Goal: Task Accomplishment & Management: Use online tool/utility

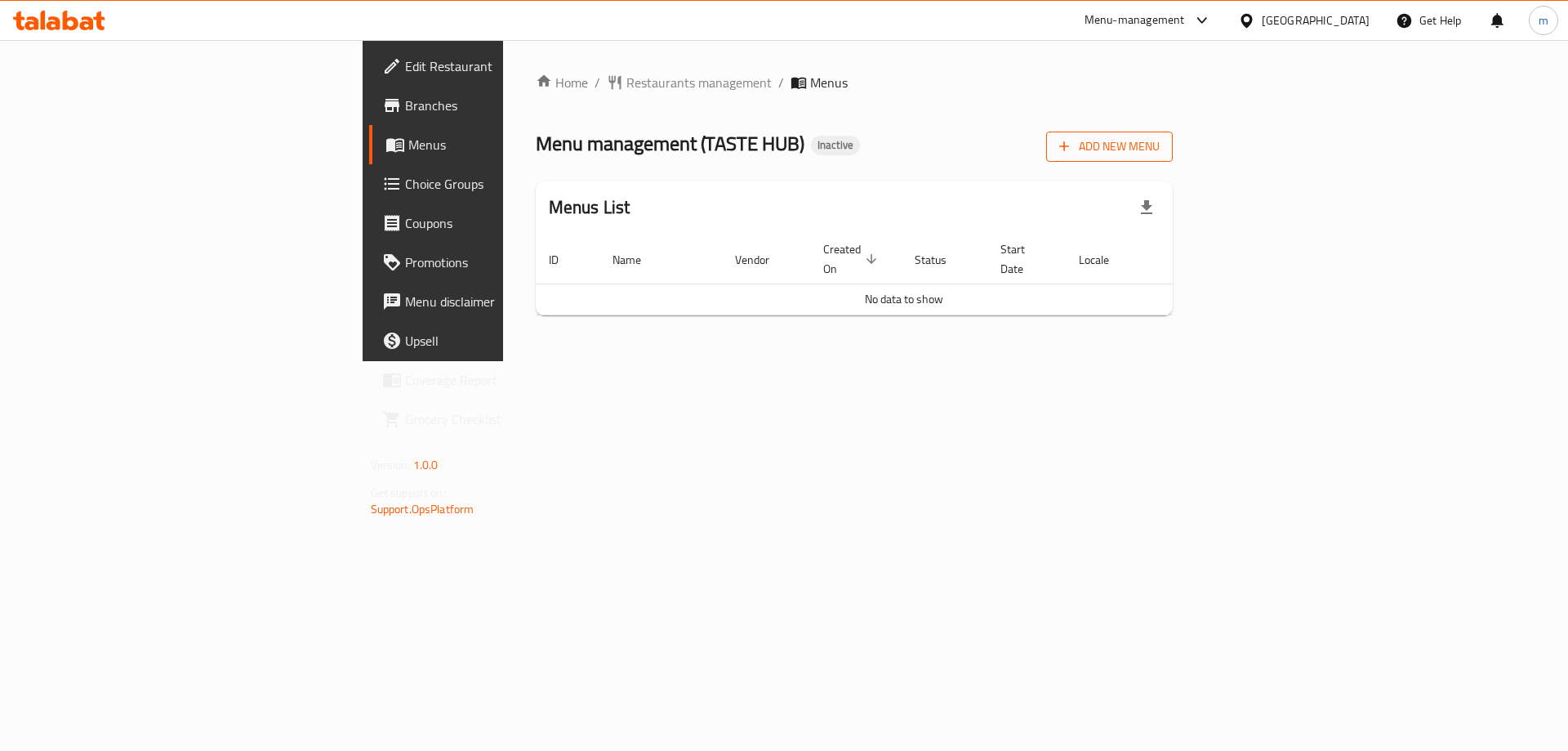
click at [1072, 150] on icon "button" at bounding box center [1064, 146] width 17 height 17
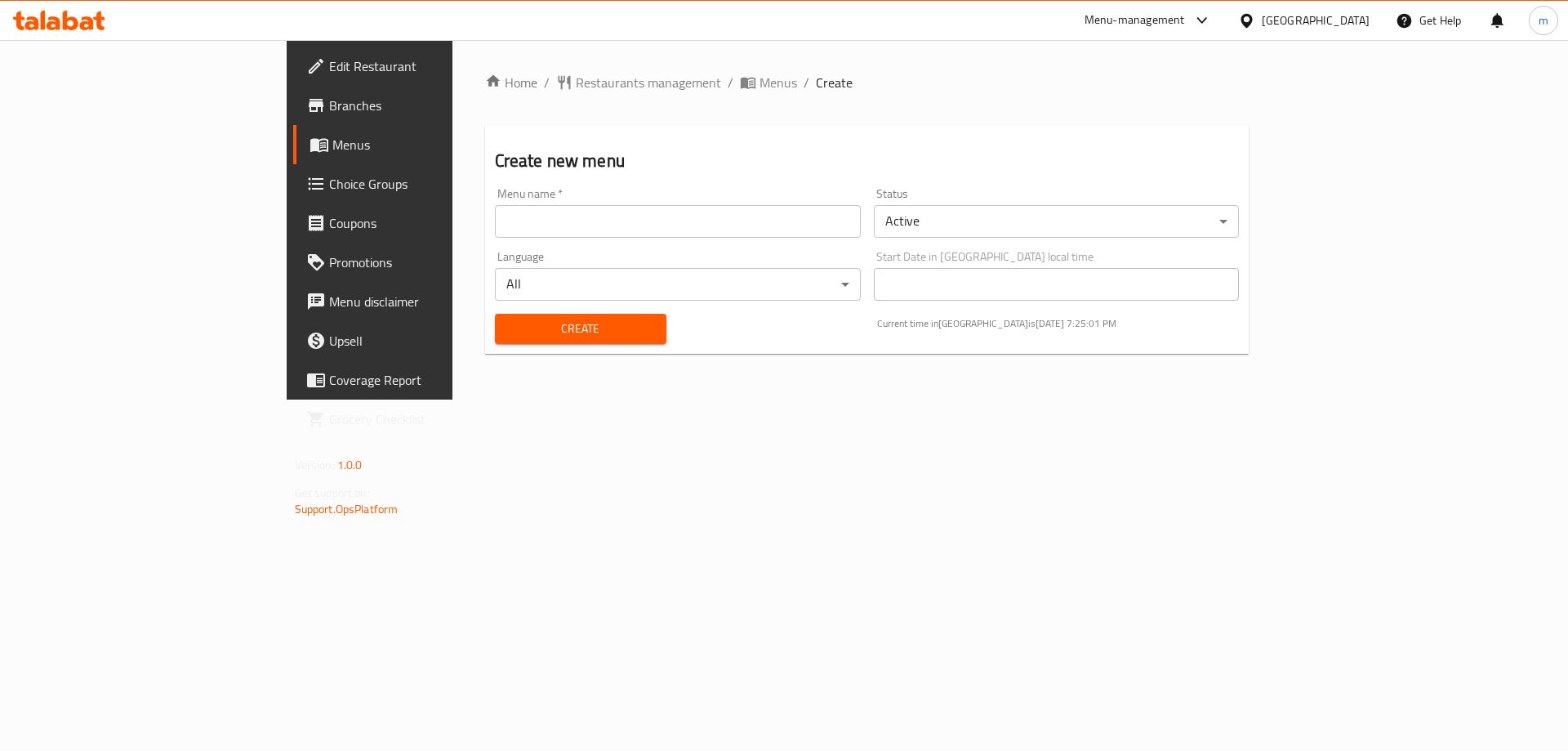
click at [495, 230] on input "text" at bounding box center [678, 221] width 366 height 33
drag, startPoint x: 330, startPoint y: 219, endPoint x: 280, endPoint y: 219, distance: 50.0
click at [453, 219] on div "Home / Restaurants management / Menus / Create Create new menu Menu name   * [D…" at bounding box center [868, 219] width 830 height 359
type input "[DATE]"
click at [495, 339] on button "Create" at bounding box center [580, 329] width 172 height 30
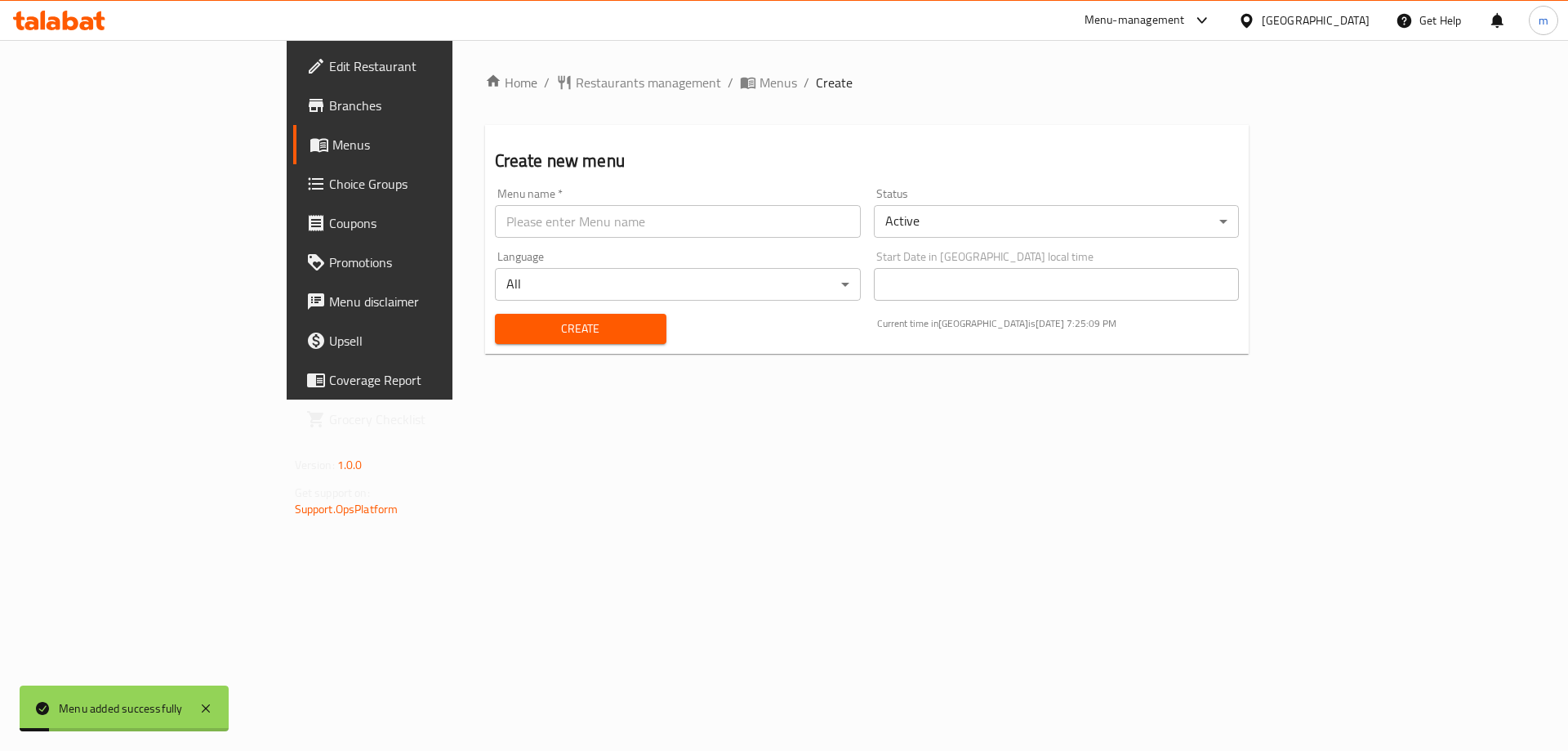
click at [332, 148] on span "Menus" at bounding box center [434, 144] width 204 height 19
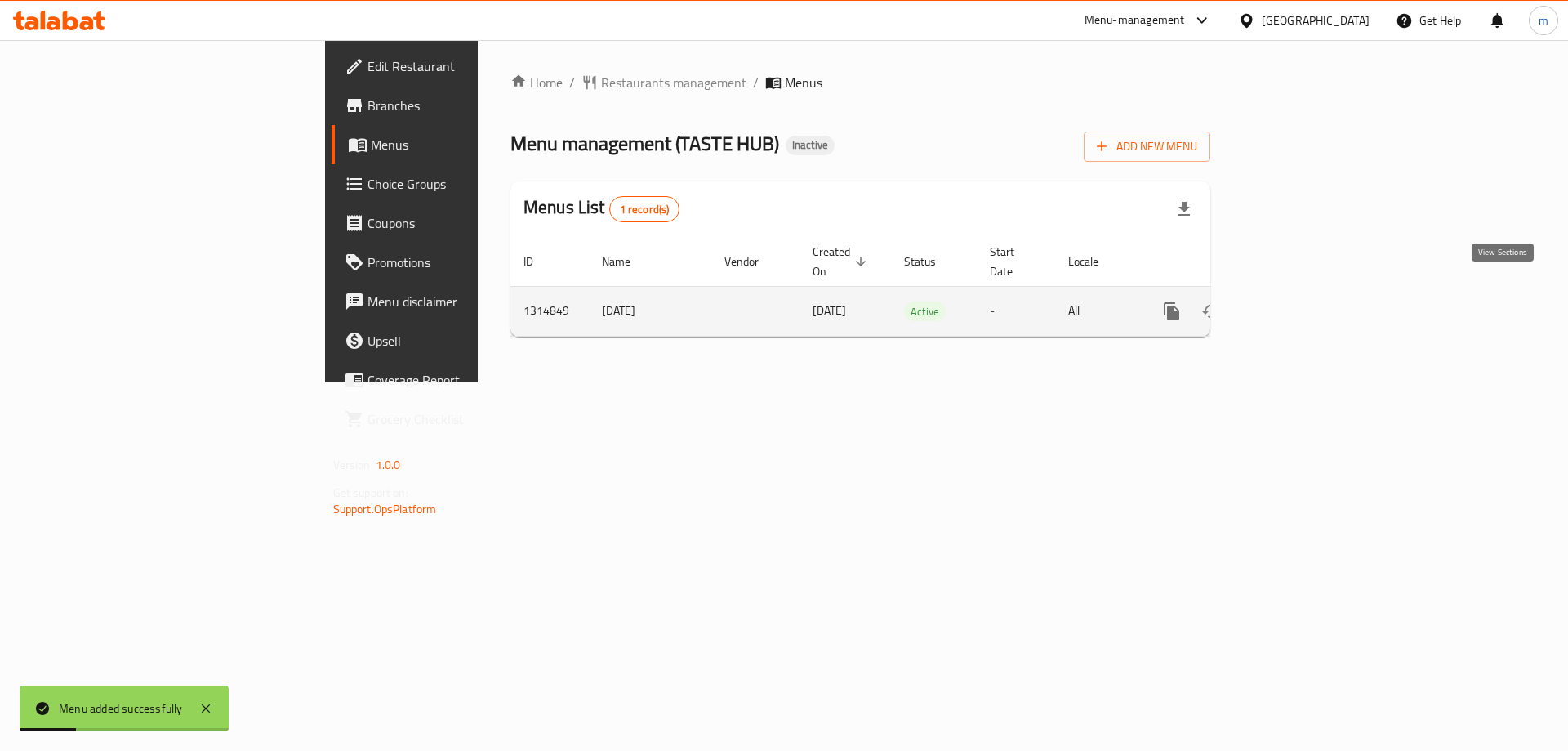
click at [1300, 301] on icon "enhanced table" at bounding box center [1289, 310] width 19 height 19
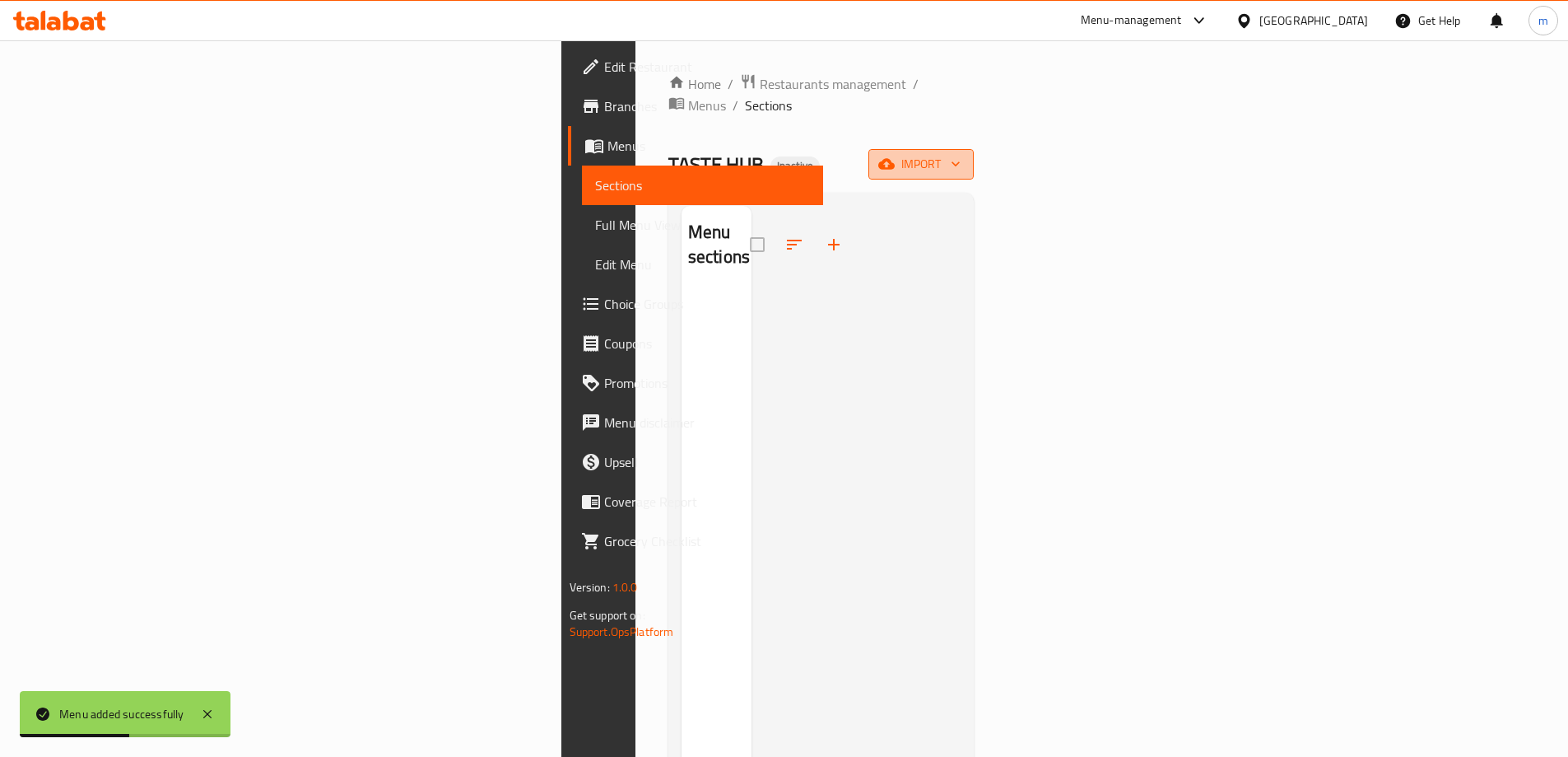
click at [960, 154] on span "import" at bounding box center [920, 164] width 79 height 20
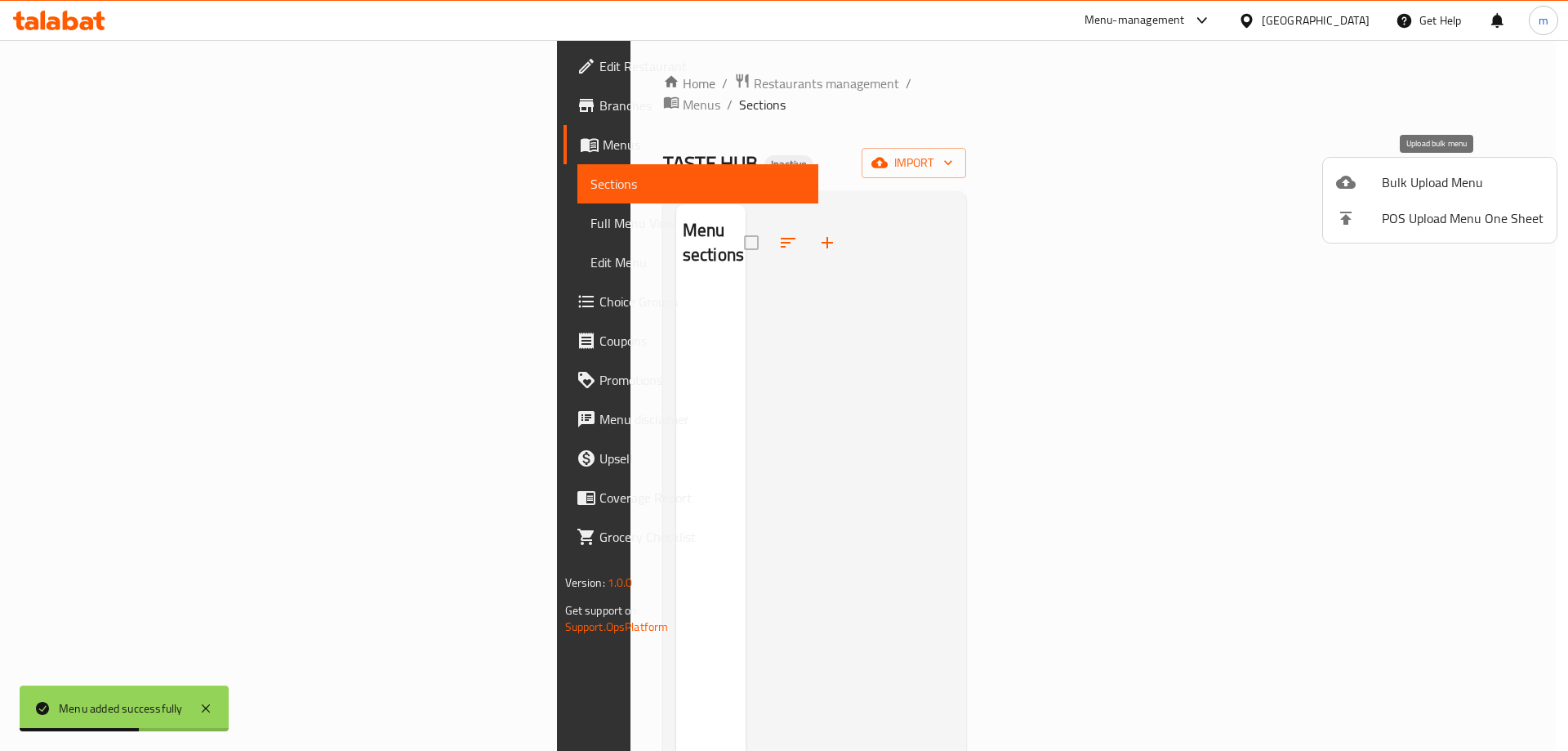
click at [1385, 185] on span "Bulk Upload Menu" at bounding box center [1462, 182] width 162 height 19
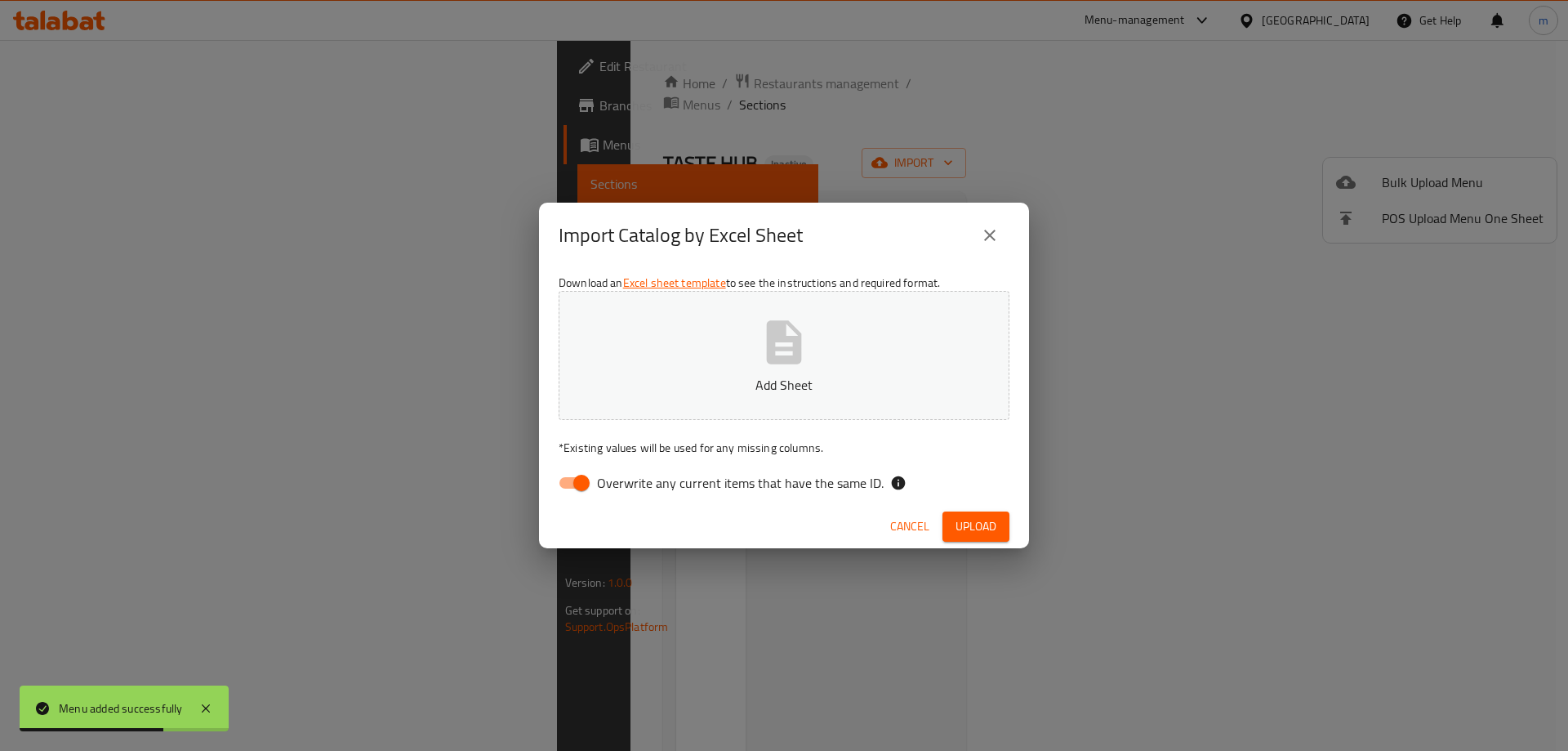
click at [621, 489] on span "Overwrite any current items that have the same ID." at bounding box center [740, 482] width 286 height 19
click at [621, 489] on input "Overwrite any current items that have the same ID." at bounding box center [581, 483] width 93 height 31
checkbox input "false"
click at [732, 374] on button "Add Sheet" at bounding box center [784, 355] width 451 height 129
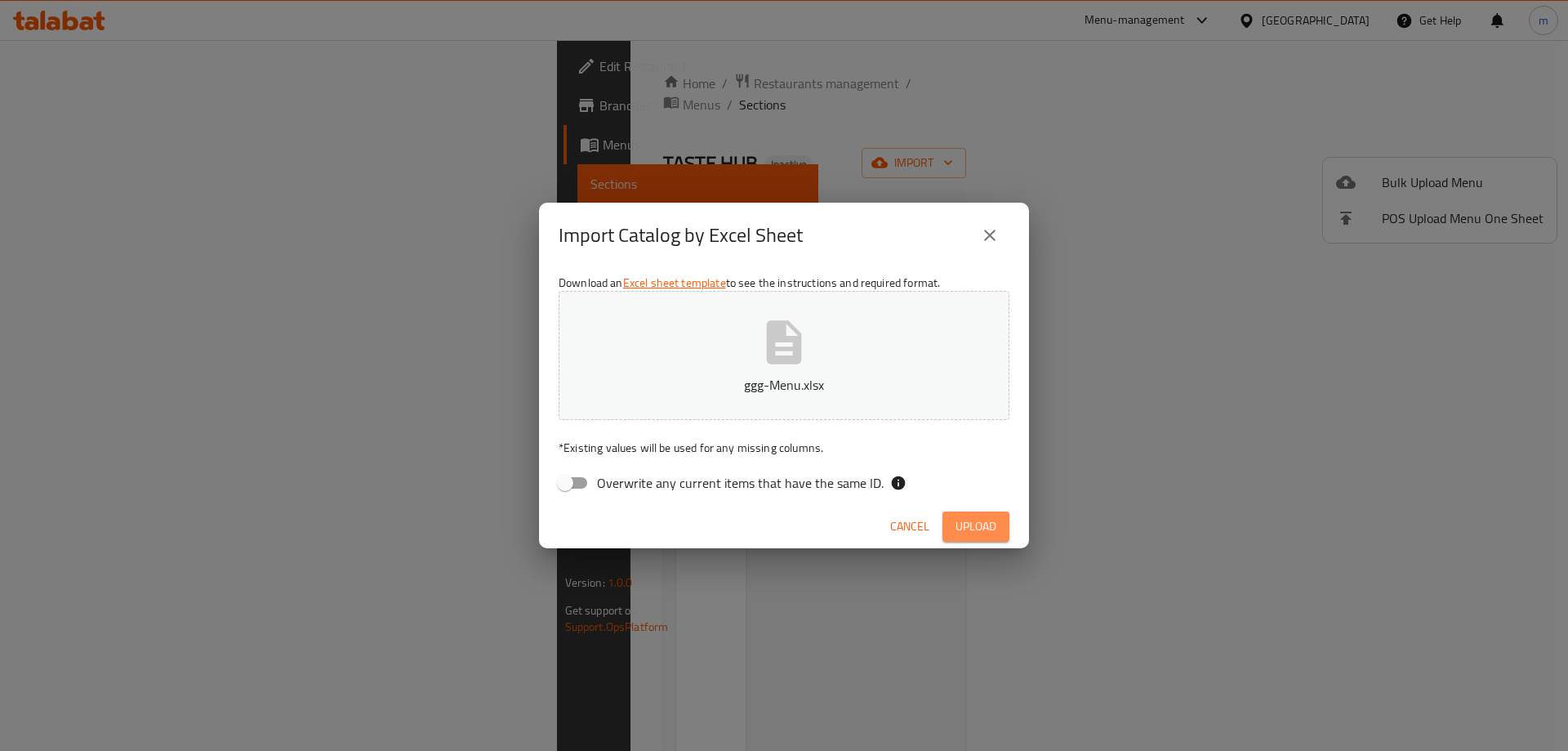
click at [964, 535] on span "Upload" at bounding box center [976, 526] width 40 height 20
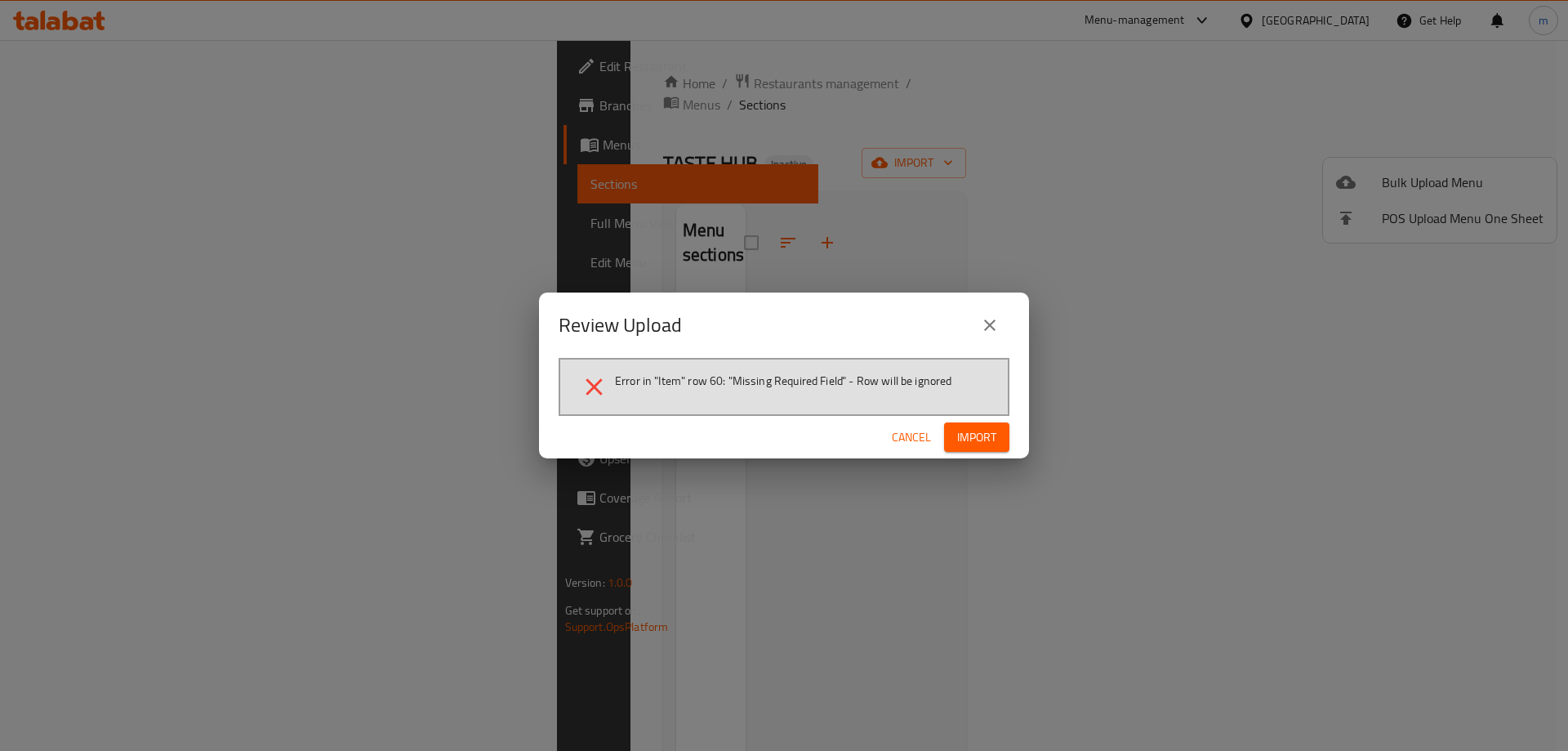
click at [1331, 392] on div "Review Upload Error in "Item" row 60: "Missing Required Field" - Row will be ig…" at bounding box center [784, 376] width 1568 height 751
click at [922, 448] on button "Cancel" at bounding box center [911, 437] width 52 height 30
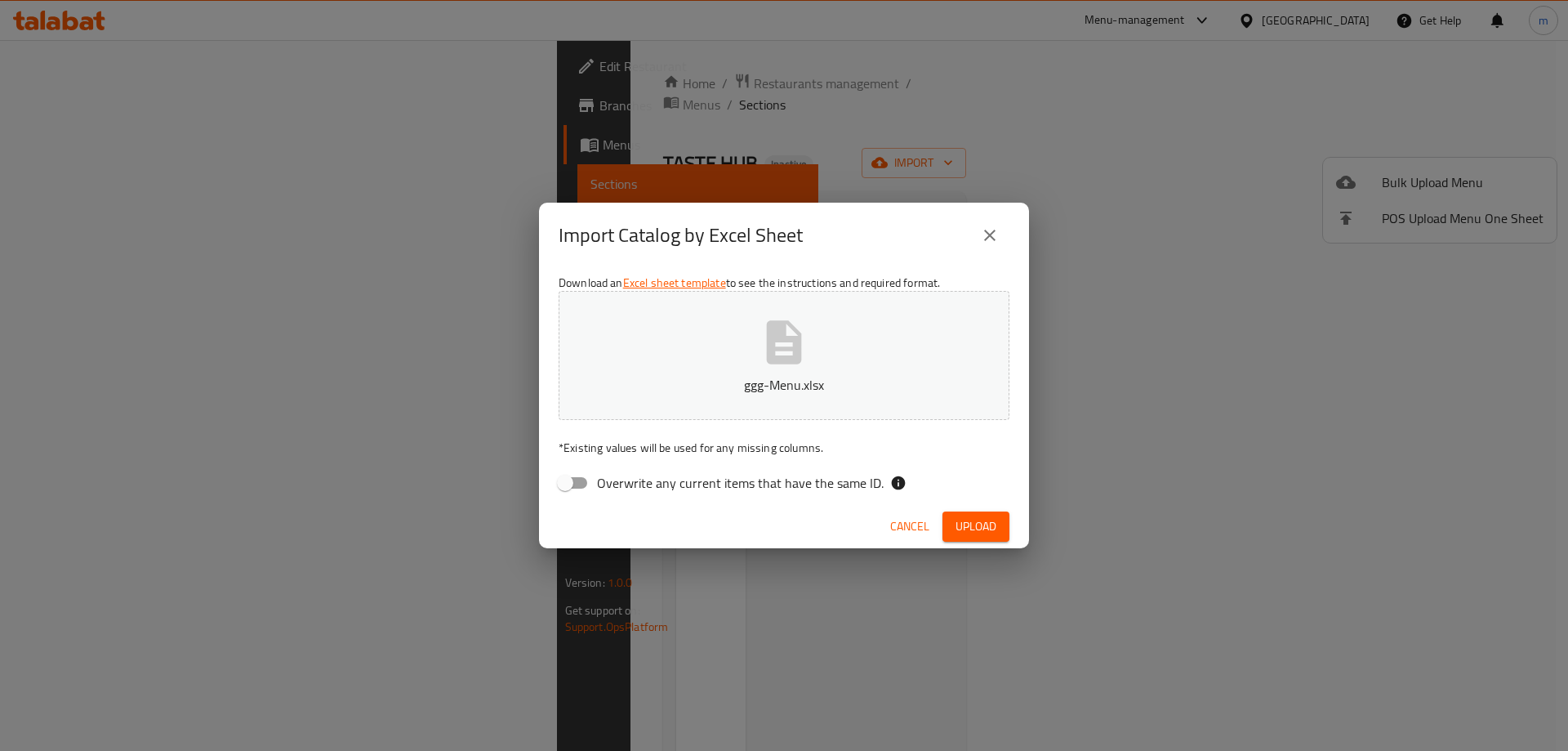
click at [804, 362] on icon "button" at bounding box center [784, 342] width 52 height 52
click at [973, 533] on span "Upload" at bounding box center [976, 526] width 40 height 20
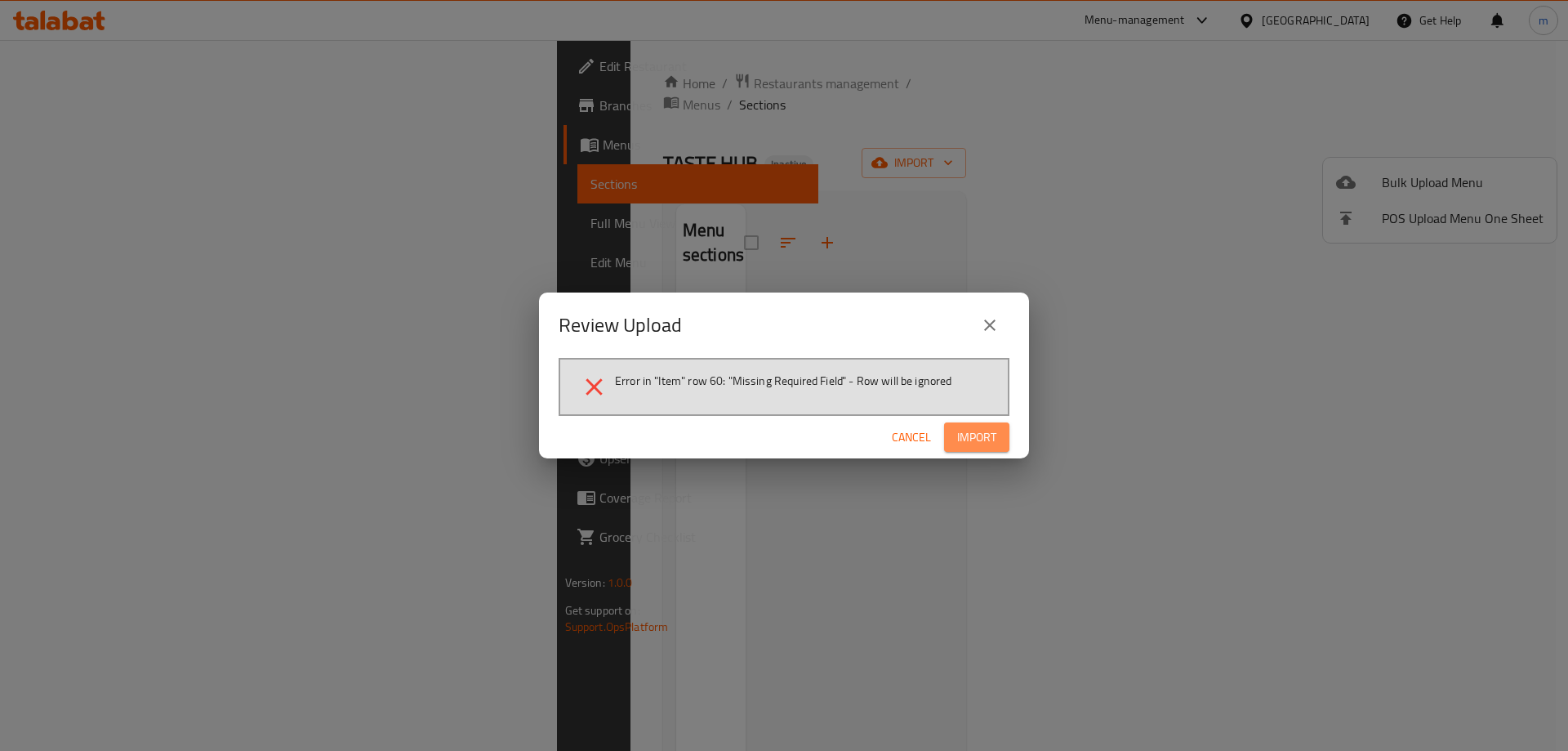
click at [967, 443] on span "Import" at bounding box center [977, 437] width 39 height 20
click at [981, 328] on icon "close" at bounding box center [990, 324] width 19 height 19
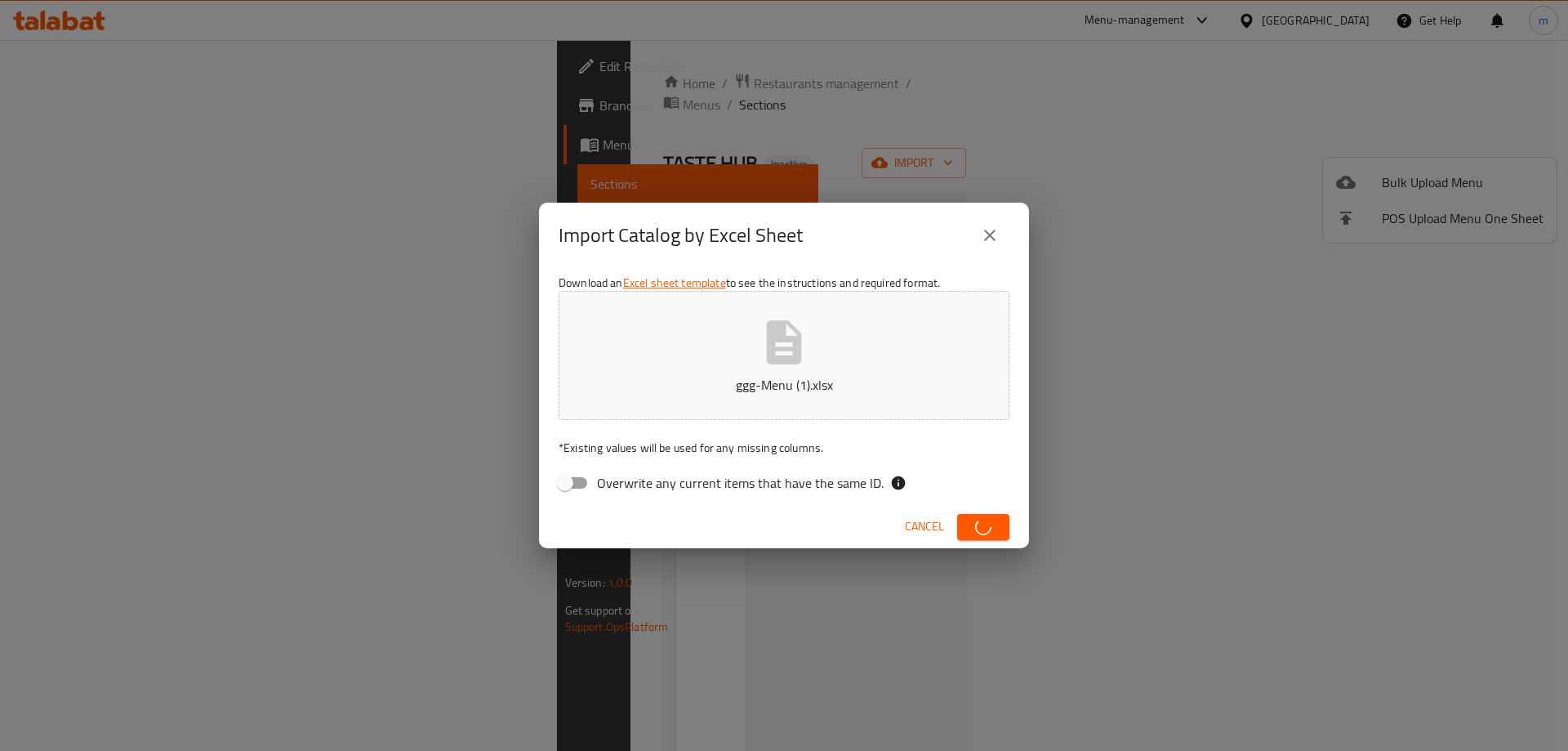
click at [921, 524] on span "Cancel" at bounding box center [924, 526] width 39 height 20
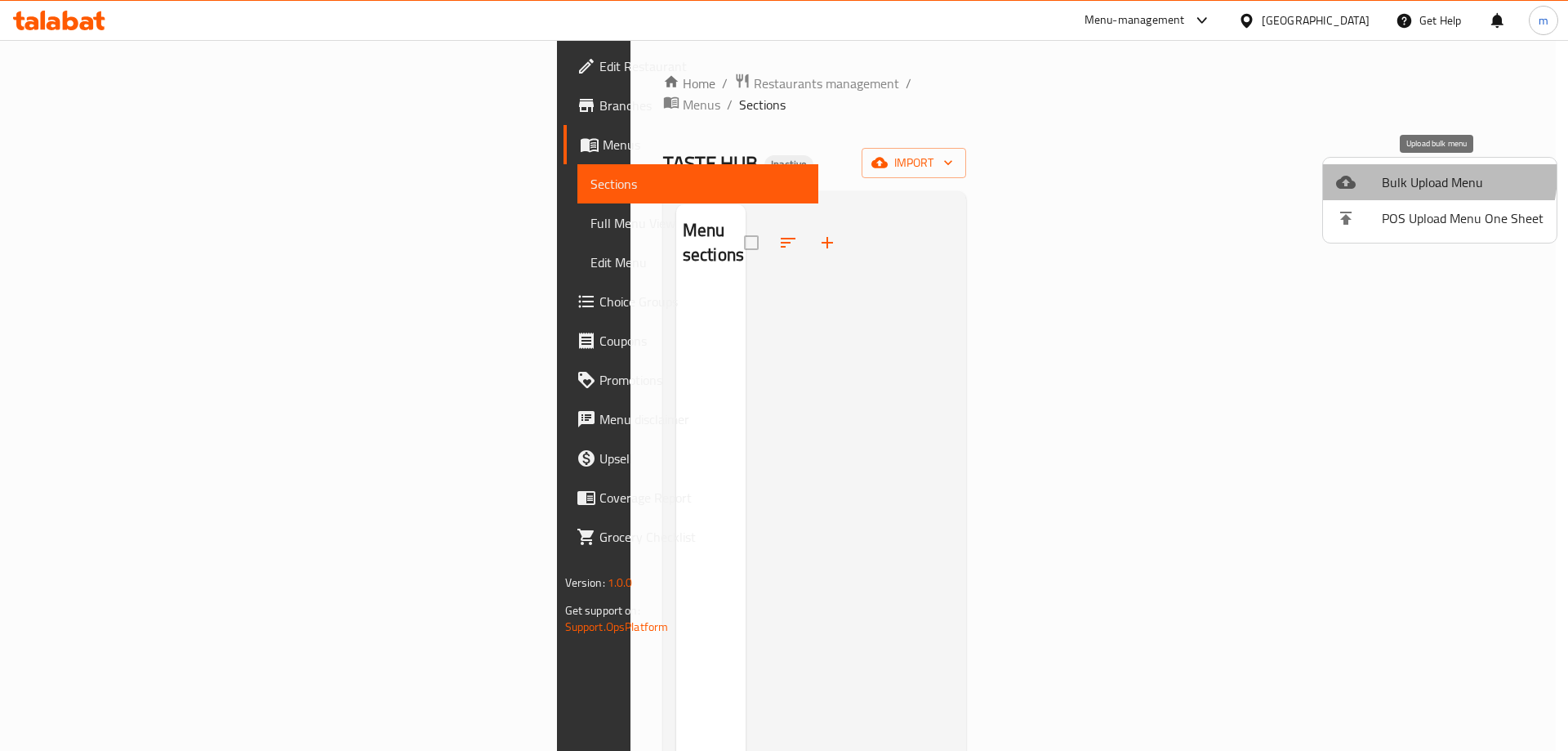
click at [1420, 174] on span "Bulk Upload Menu" at bounding box center [1462, 182] width 162 height 19
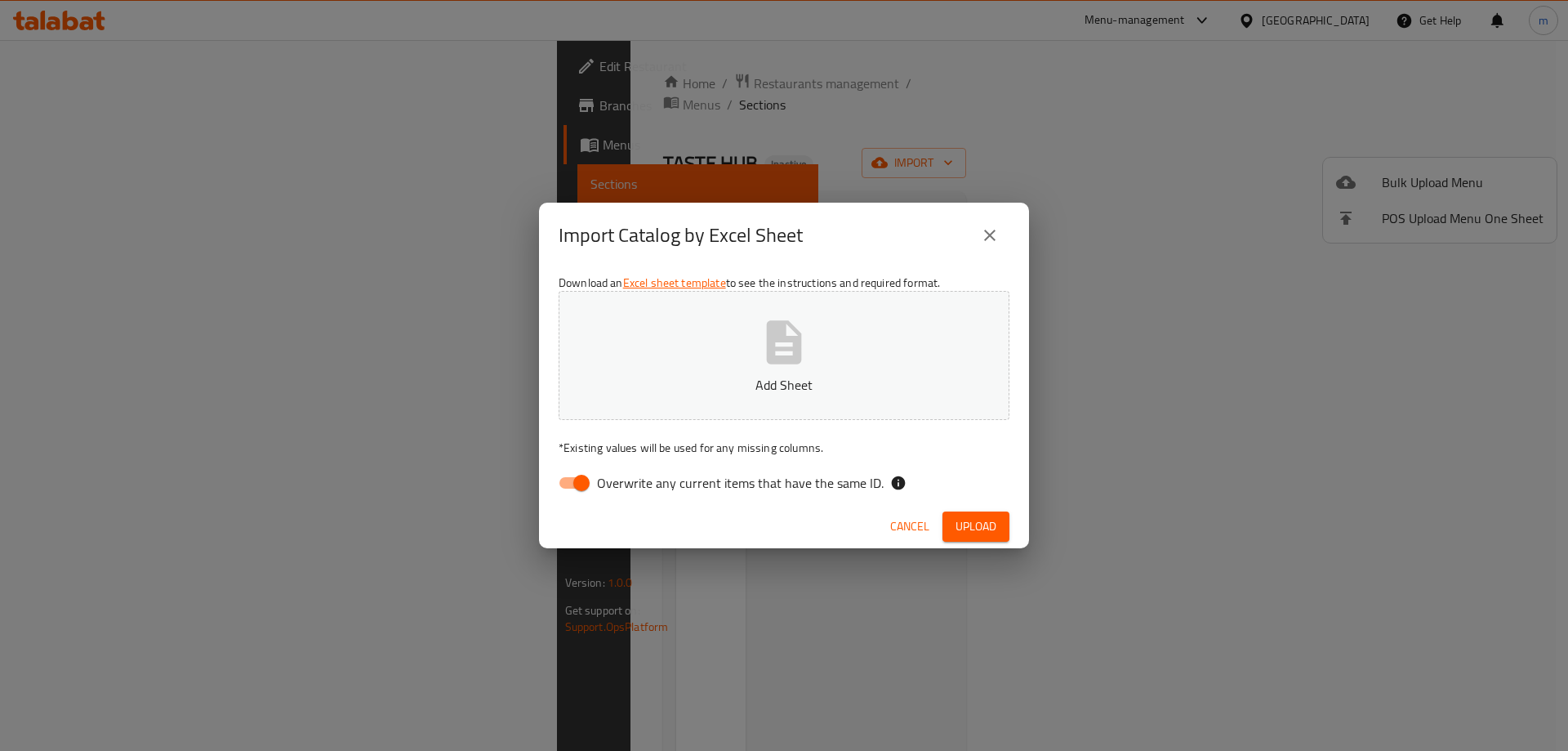
click at [816, 374] on button "Add Sheet" at bounding box center [784, 355] width 451 height 129
click at [640, 486] on span "Overwrite any current items that have the same ID." at bounding box center [740, 482] width 286 height 19
click at [628, 486] on input "Overwrite any current items that have the same ID." at bounding box center [581, 483] width 93 height 31
checkbox input "false"
click at [983, 521] on span "Upload" at bounding box center [976, 526] width 40 height 20
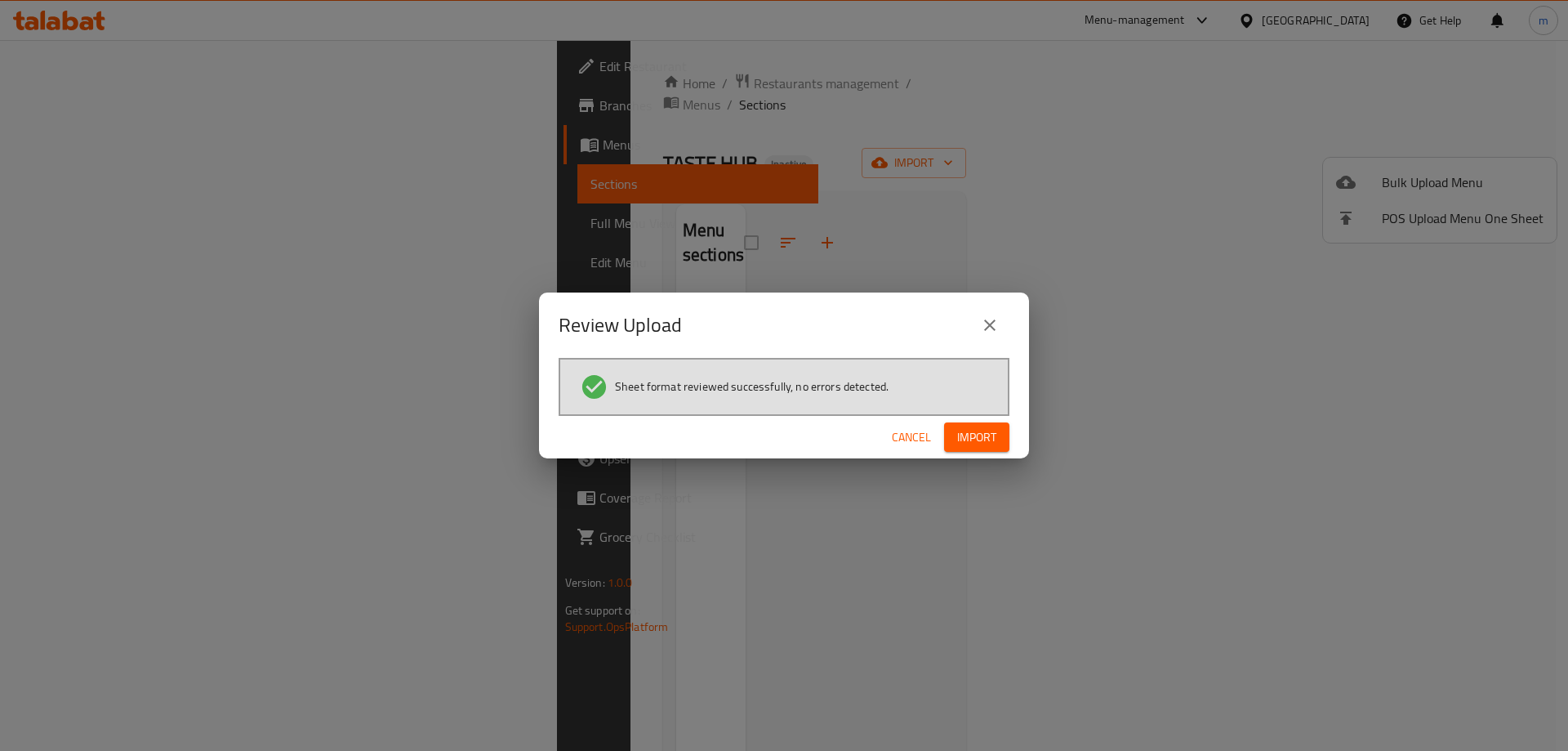
click at [978, 432] on span "Import" at bounding box center [977, 437] width 39 height 20
click at [766, 301] on div "Review Upload" at bounding box center [784, 325] width 490 height 65
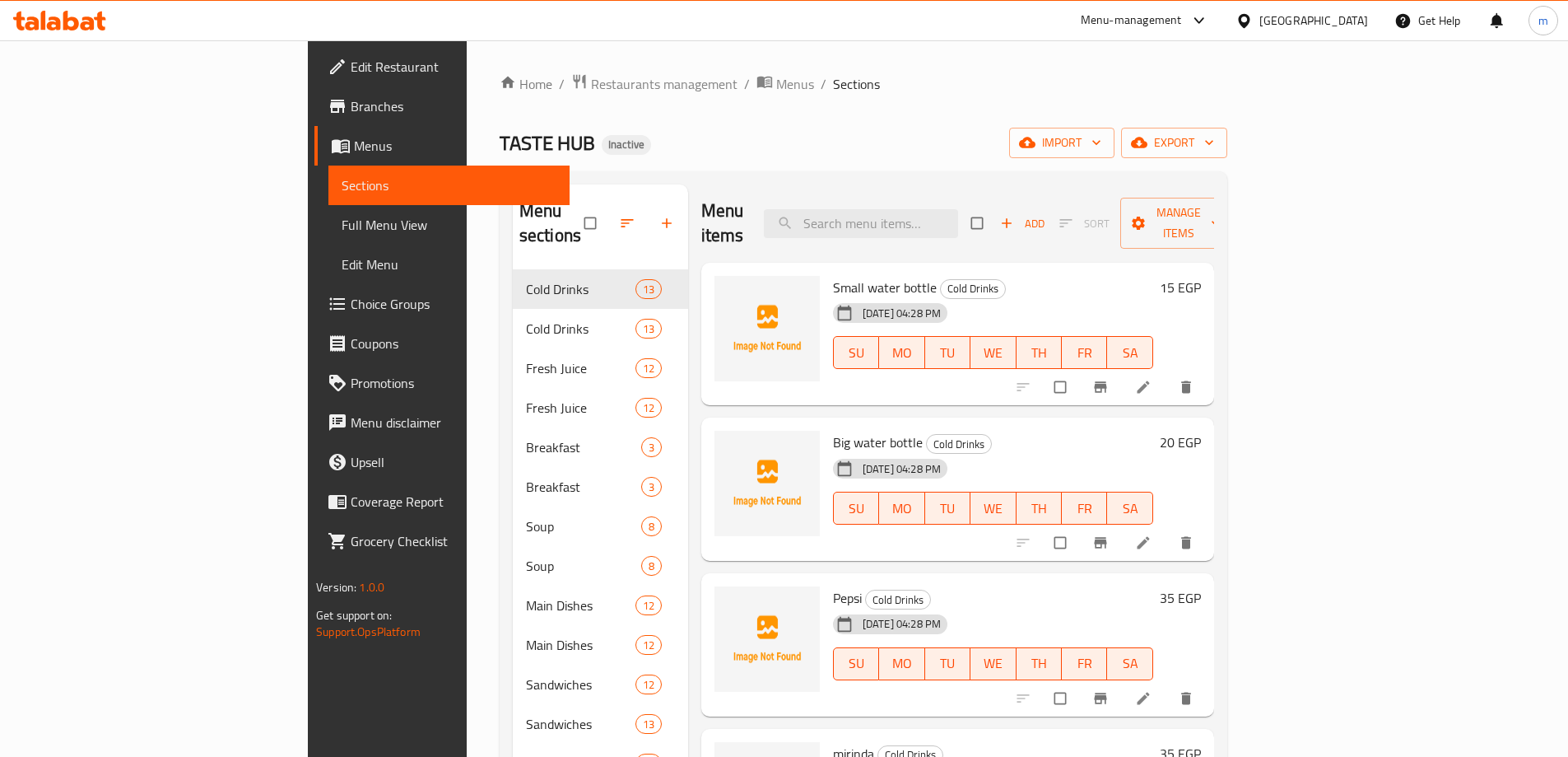
click at [341, 231] on span "Full Menu View" at bounding box center [449, 224] width 215 height 19
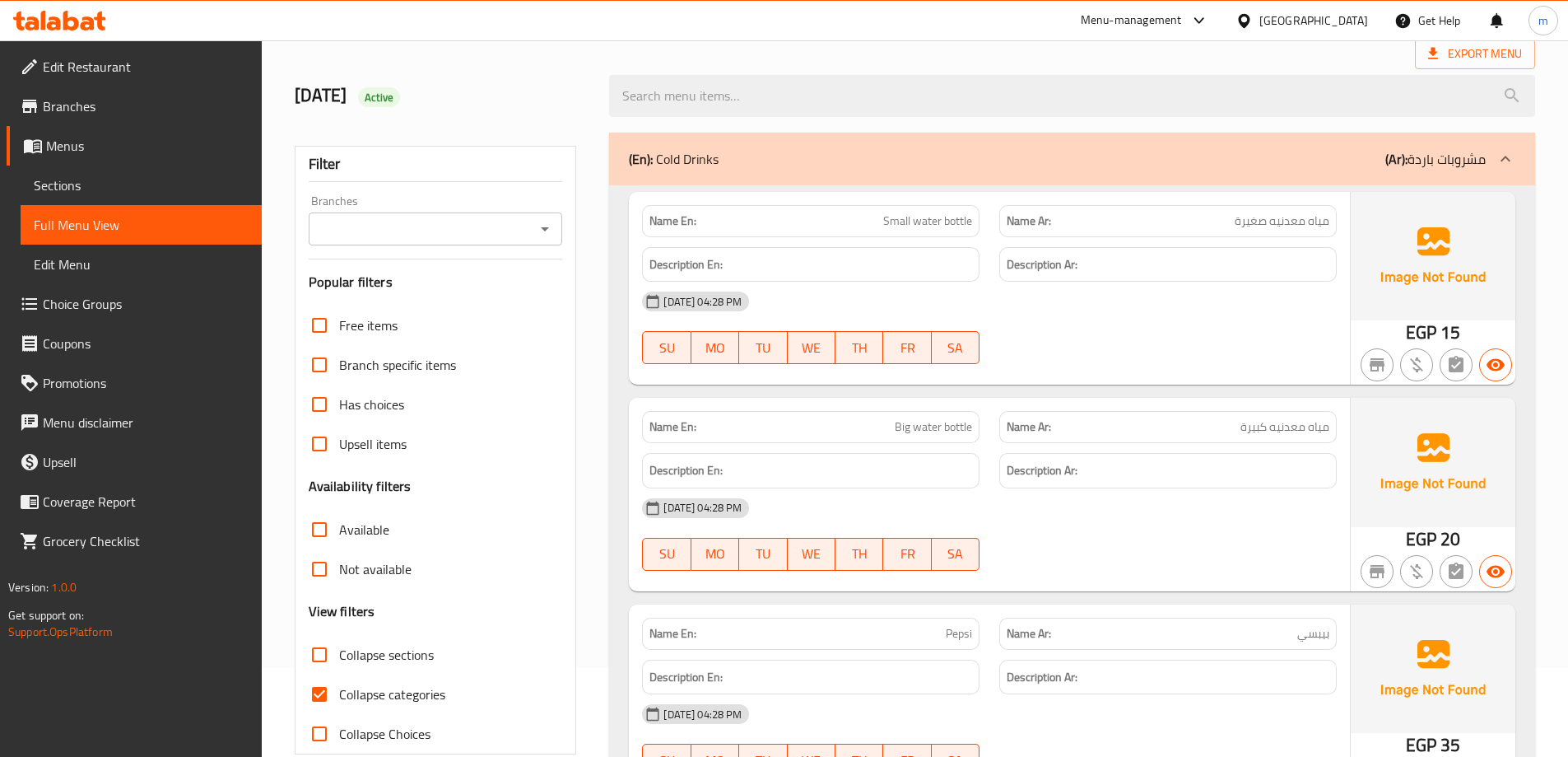
scroll to position [329, 0]
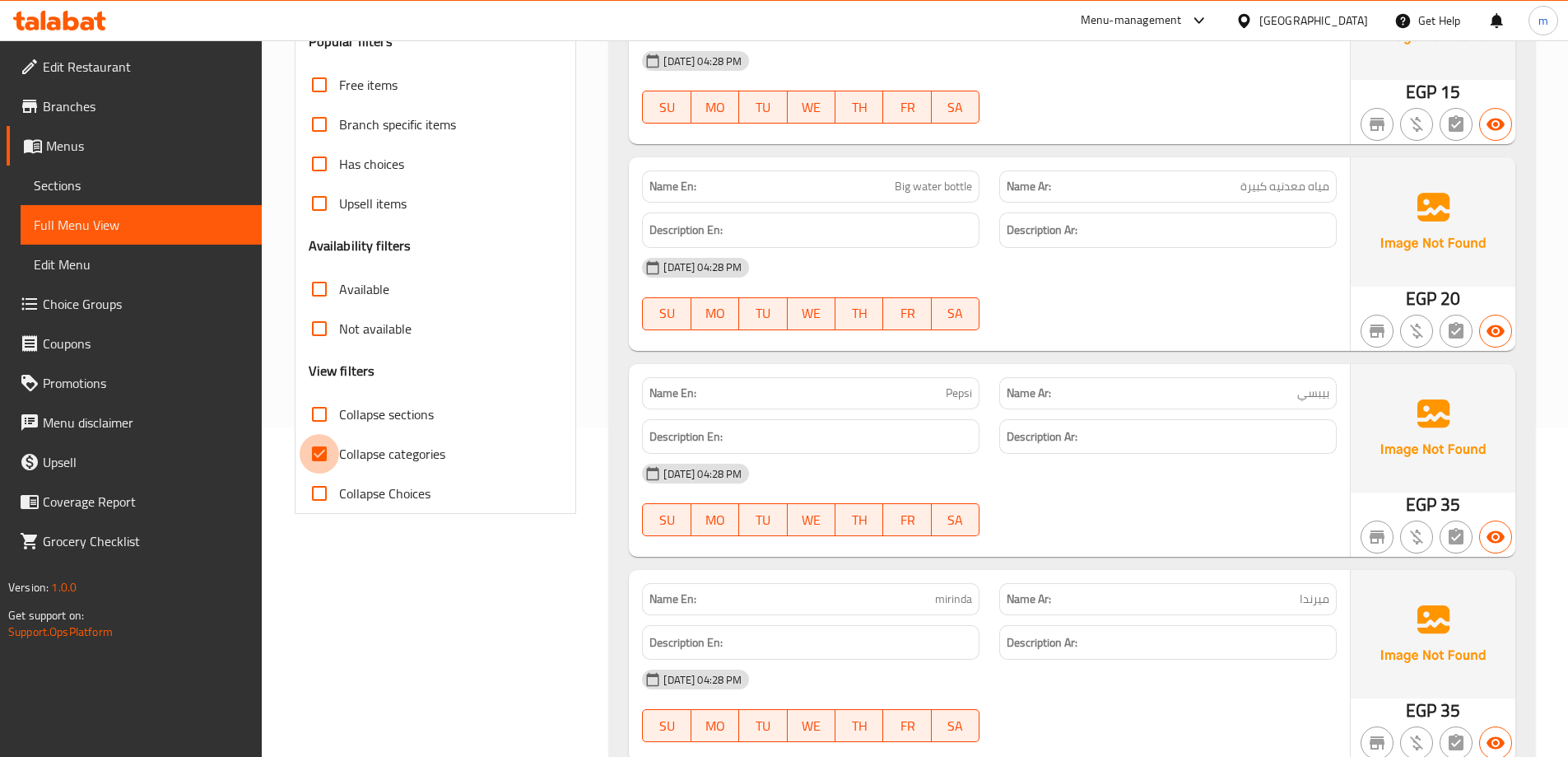
click at [326, 444] on input "Collapse categories" at bounding box center [319, 453] width 40 height 40
checkbox input "false"
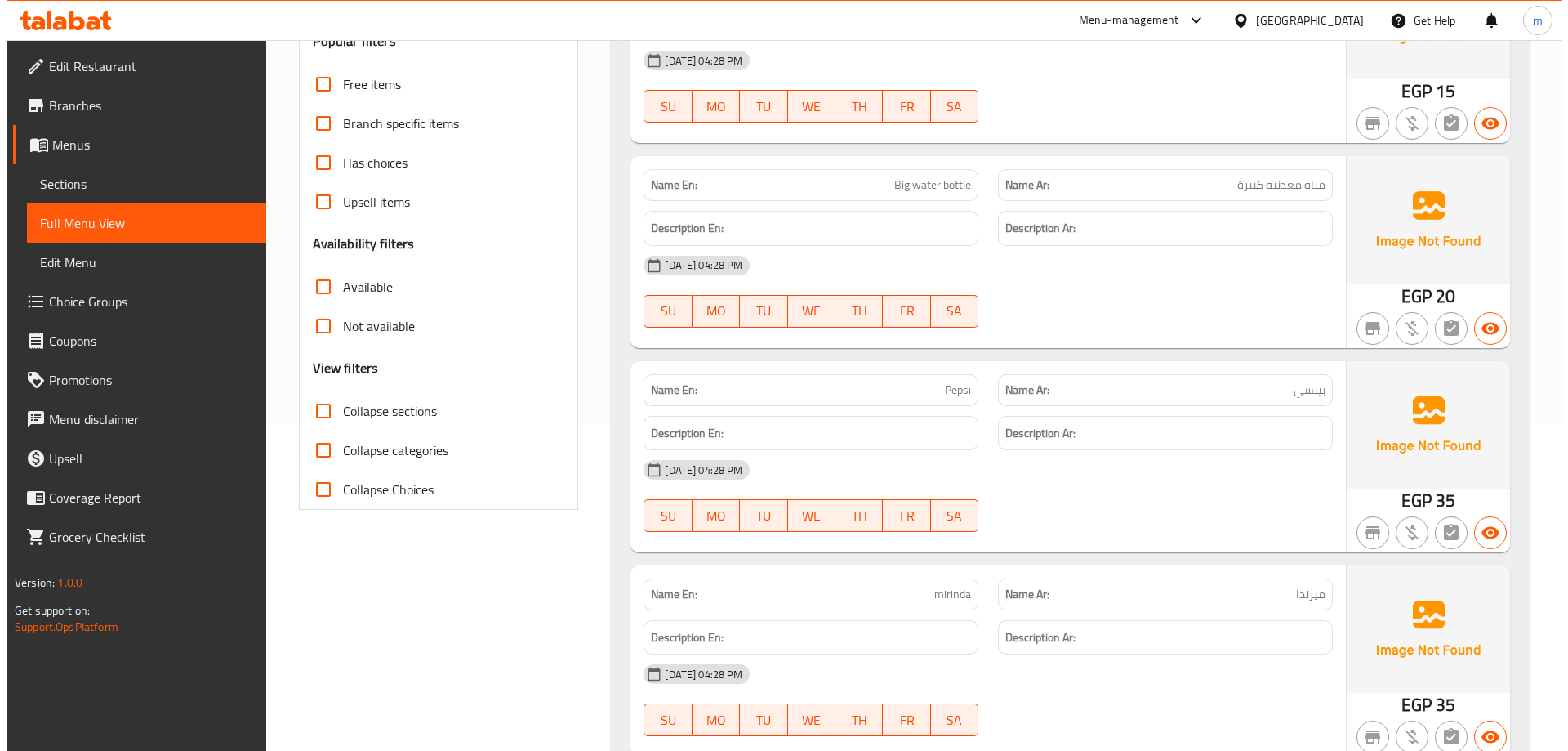
scroll to position [0, 0]
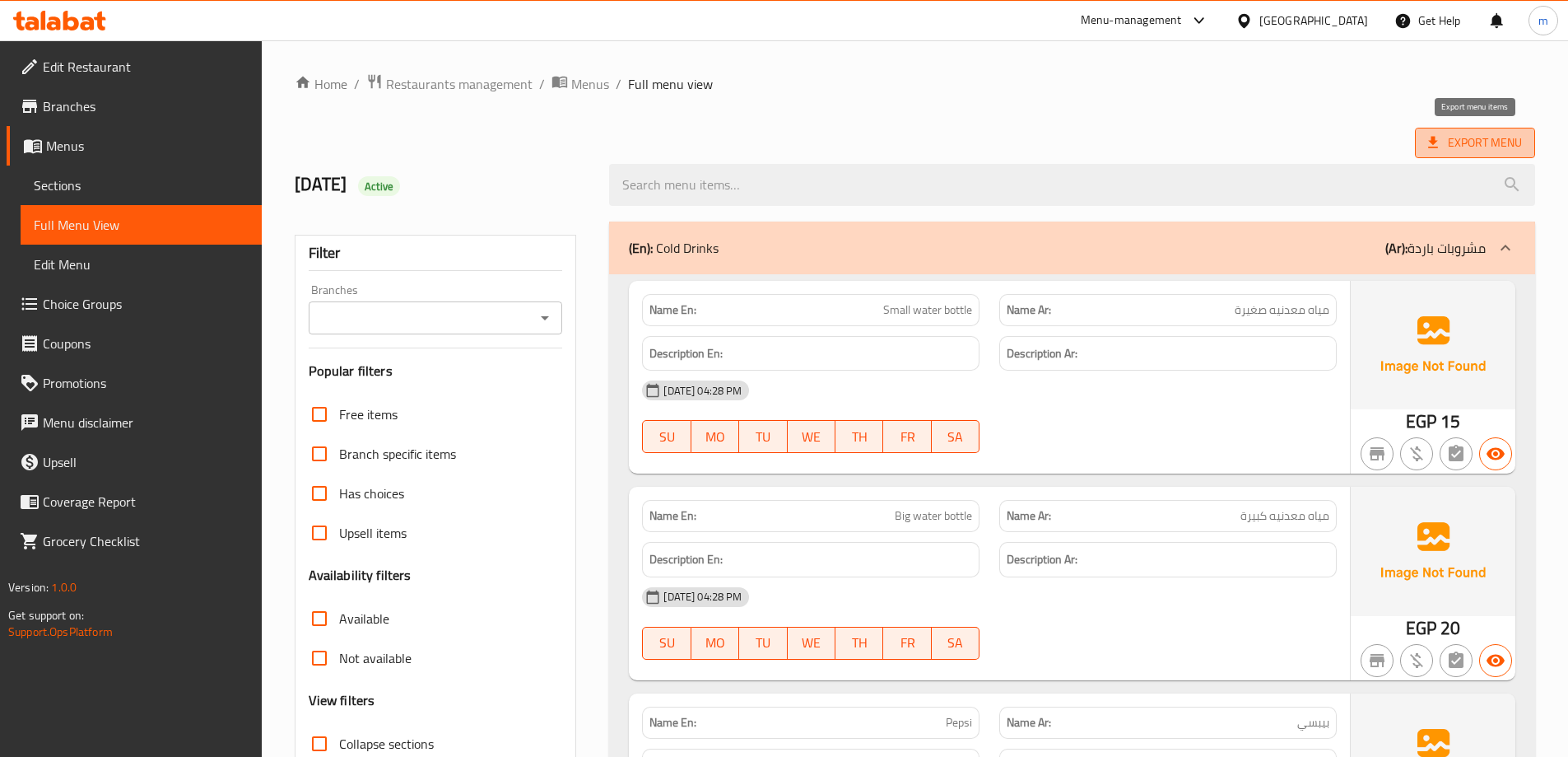
click at [1475, 143] on span "Export Menu" at bounding box center [1475, 143] width 93 height 20
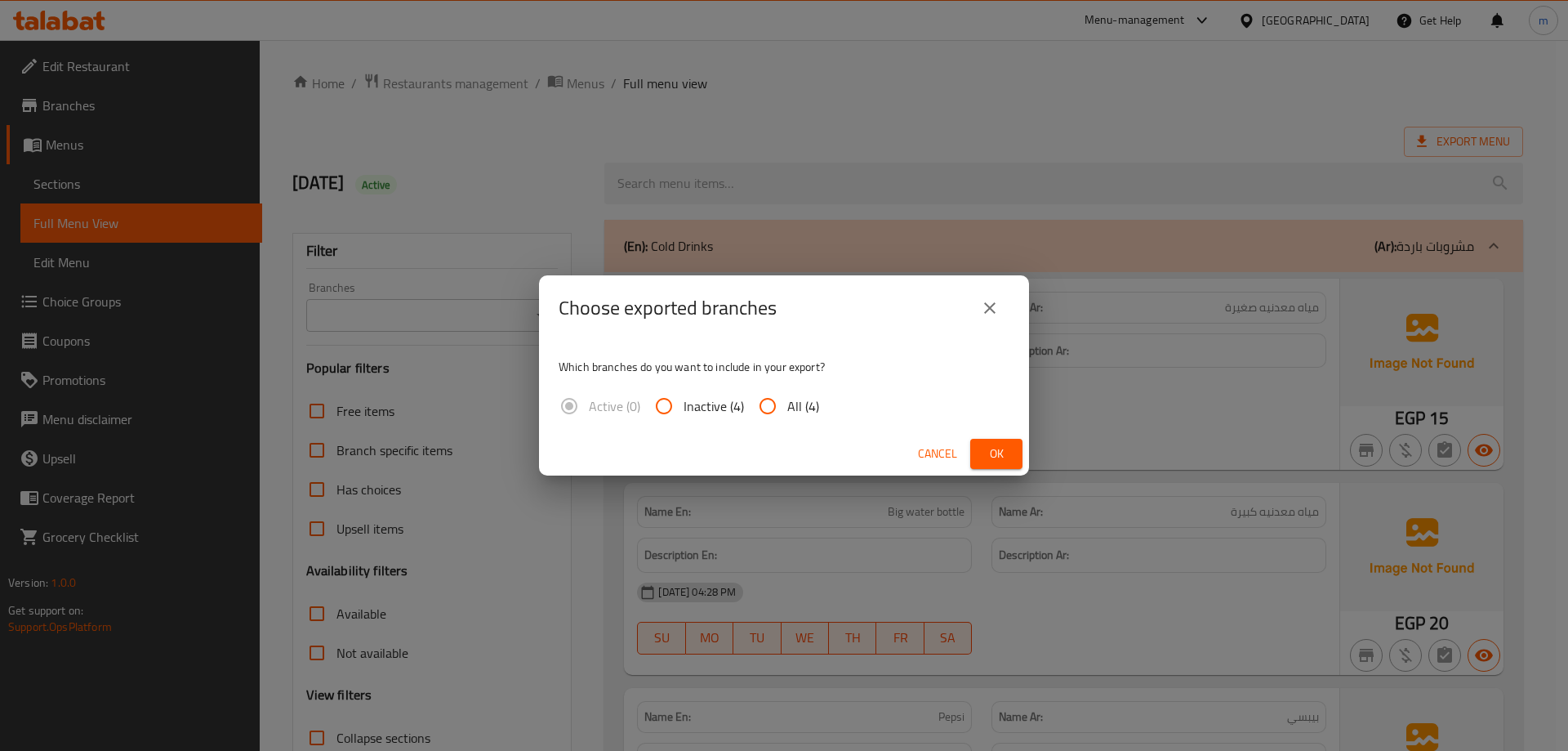
drag, startPoint x: 764, startPoint y: 407, endPoint x: 1001, endPoint y: 436, distance: 238.8
click at [765, 407] on input "All (4)" at bounding box center [767, 406] width 39 height 39
radio input "true"
click at [1001, 437] on div "Cancel Ok" at bounding box center [784, 454] width 490 height 43
click at [1002, 443] on span "Ok" at bounding box center [996, 454] width 26 height 20
